Goal: Find specific page/section: Find specific page/section

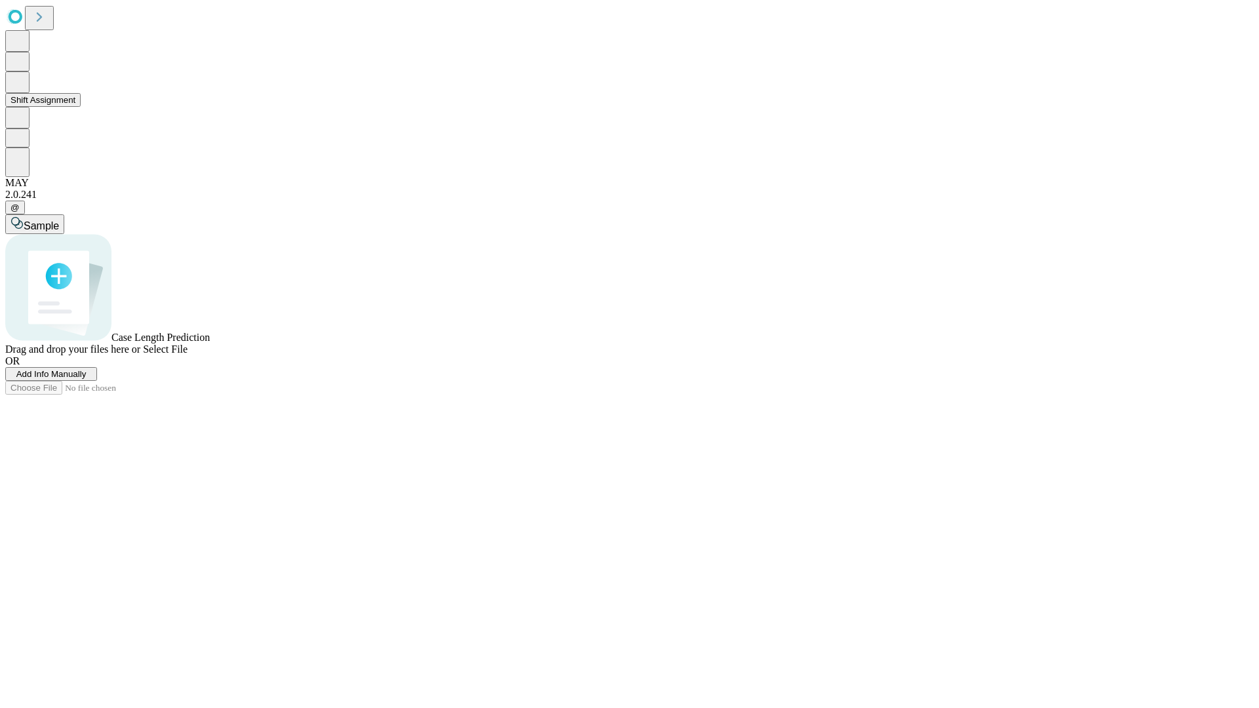
click at [81, 107] on button "Shift Assignment" at bounding box center [42, 100] width 75 height 14
